Goal: Browse casually

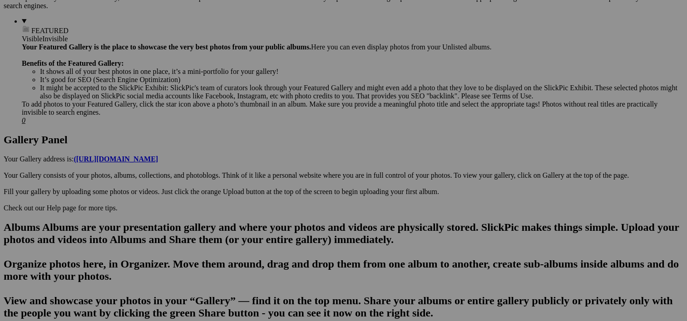
scroll to position [369, 0]
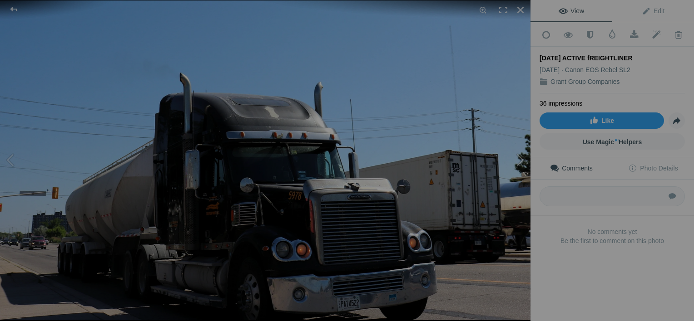
click at [521, 180] on button at bounding box center [496, 161] width 68 height 116
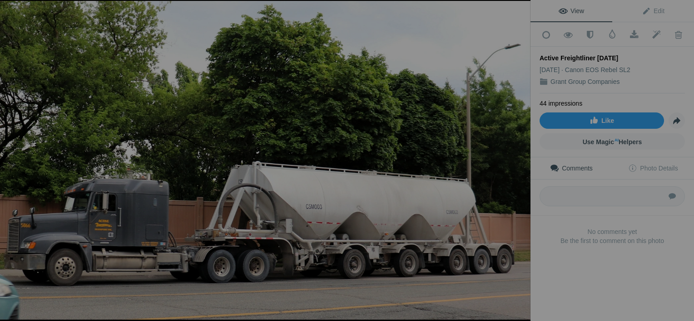
click at [521, 180] on button at bounding box center [496, 161] width 68 height 116
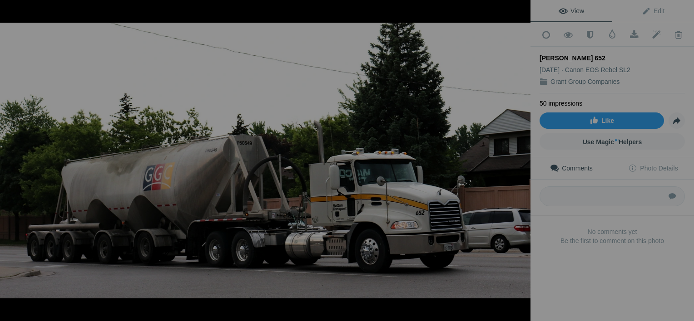
click at [521, 180] on button at bounding box center [496, 161] width 68 height 116
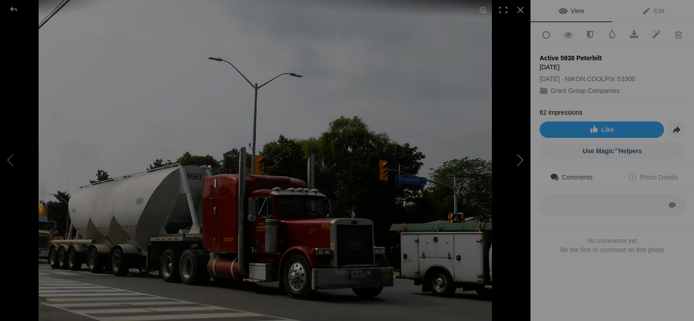
click at [397, 137] on img at bounding box center [265, 160] width 453 height 321
